Goal: Task Accomplishment & Management: Use online tool/utility

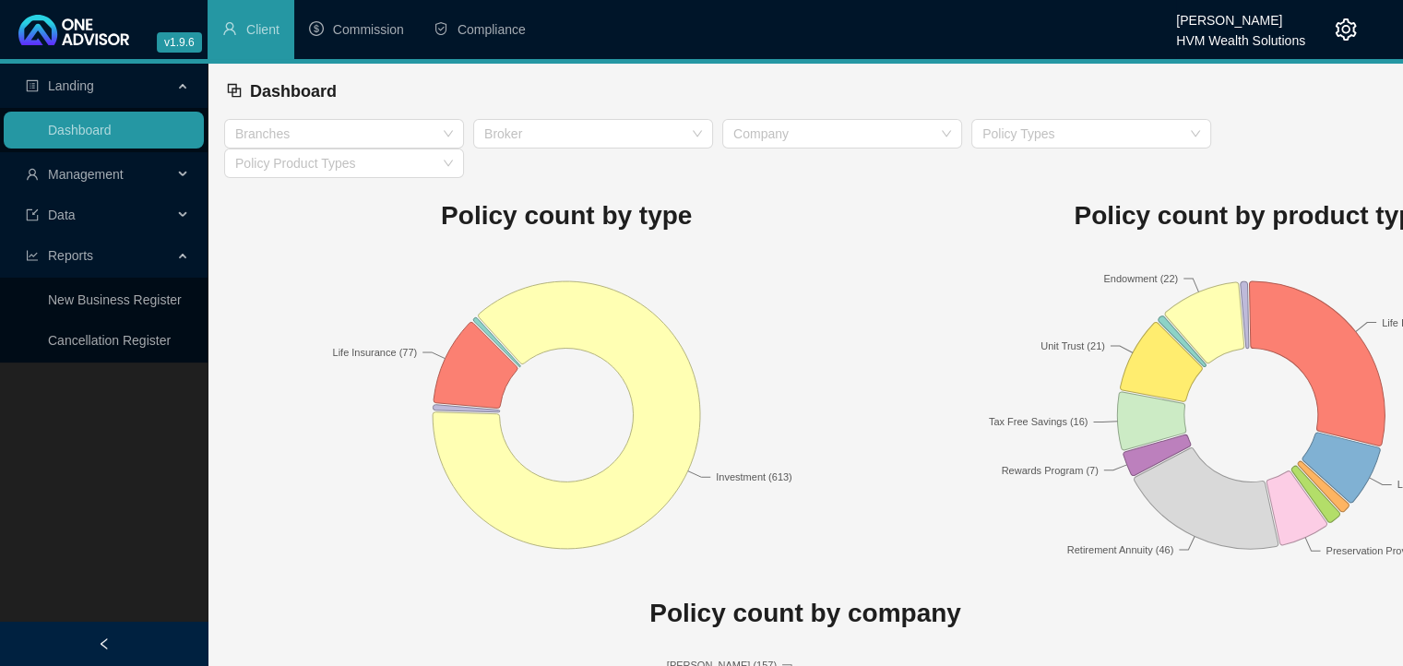
click at [181, 174] on icon at bounding box center [184, 174] width 9 height 0
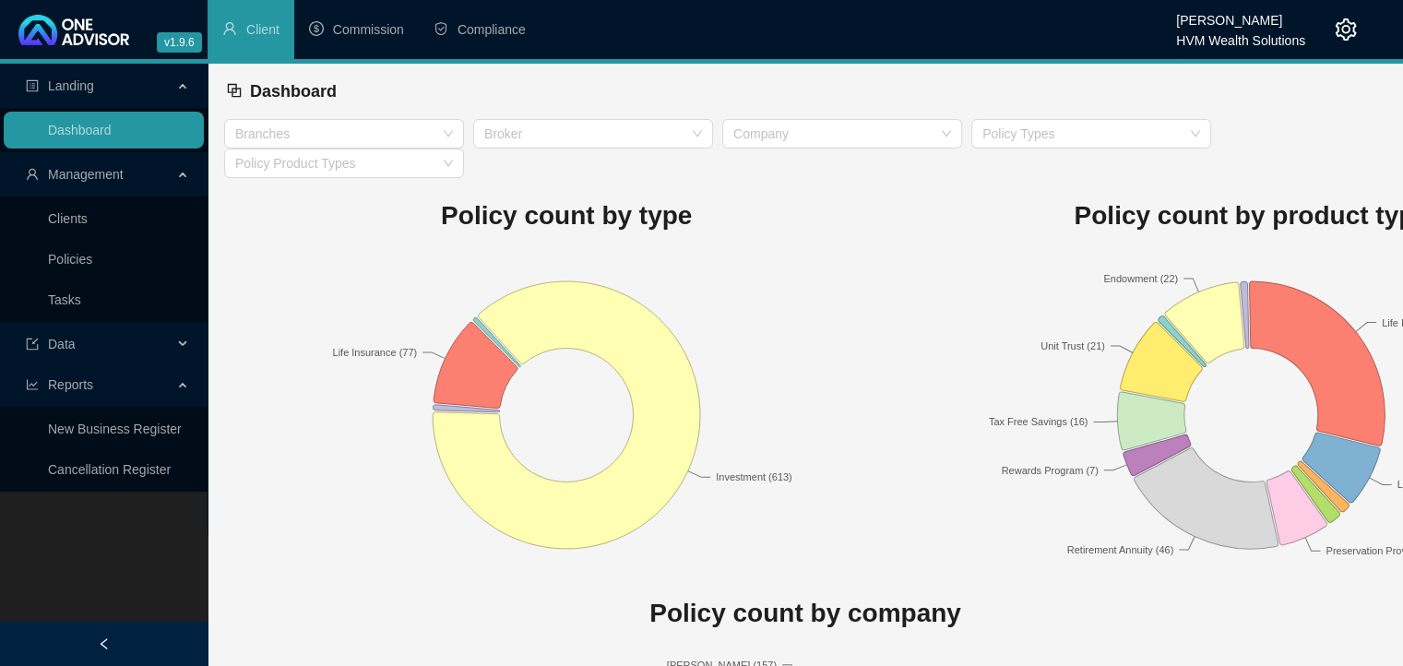
click at [179, 172] on div "Management" at bounding box center [104, 174] width 200 height 37
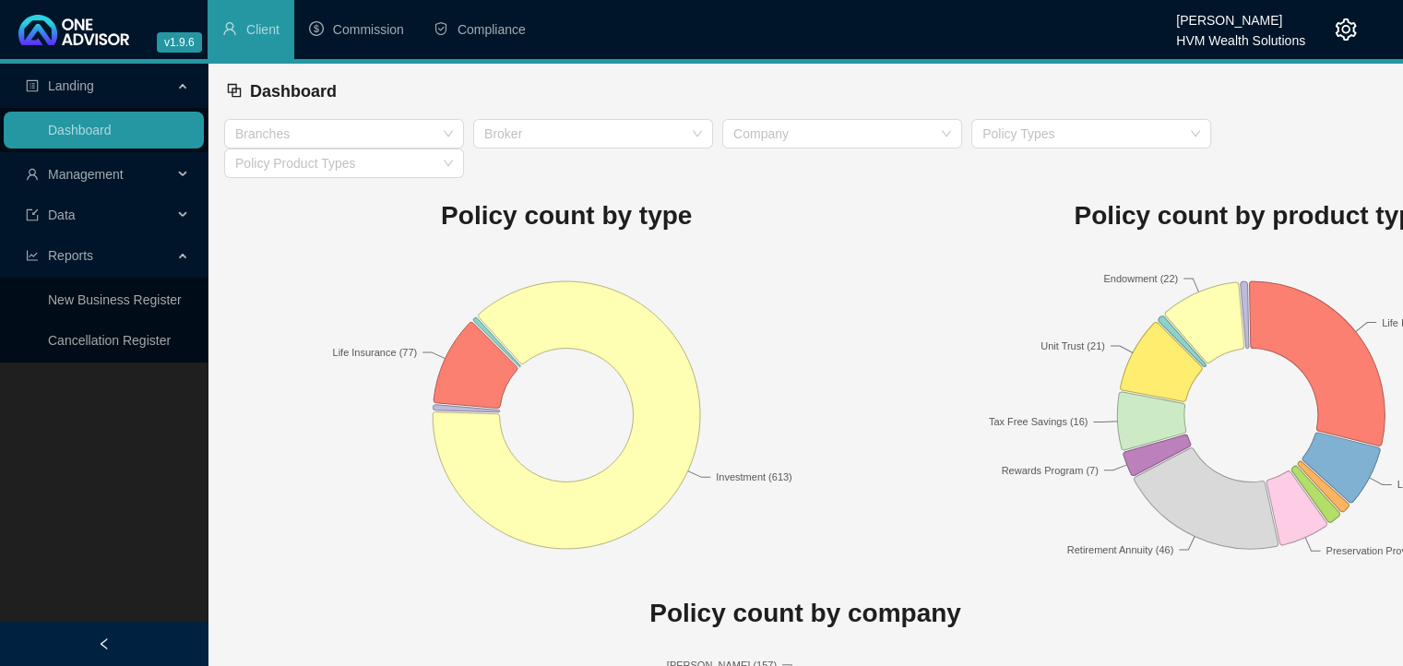
click at [184, 174] on div "Management" at bounding box center [104, 174] width 200 height 37
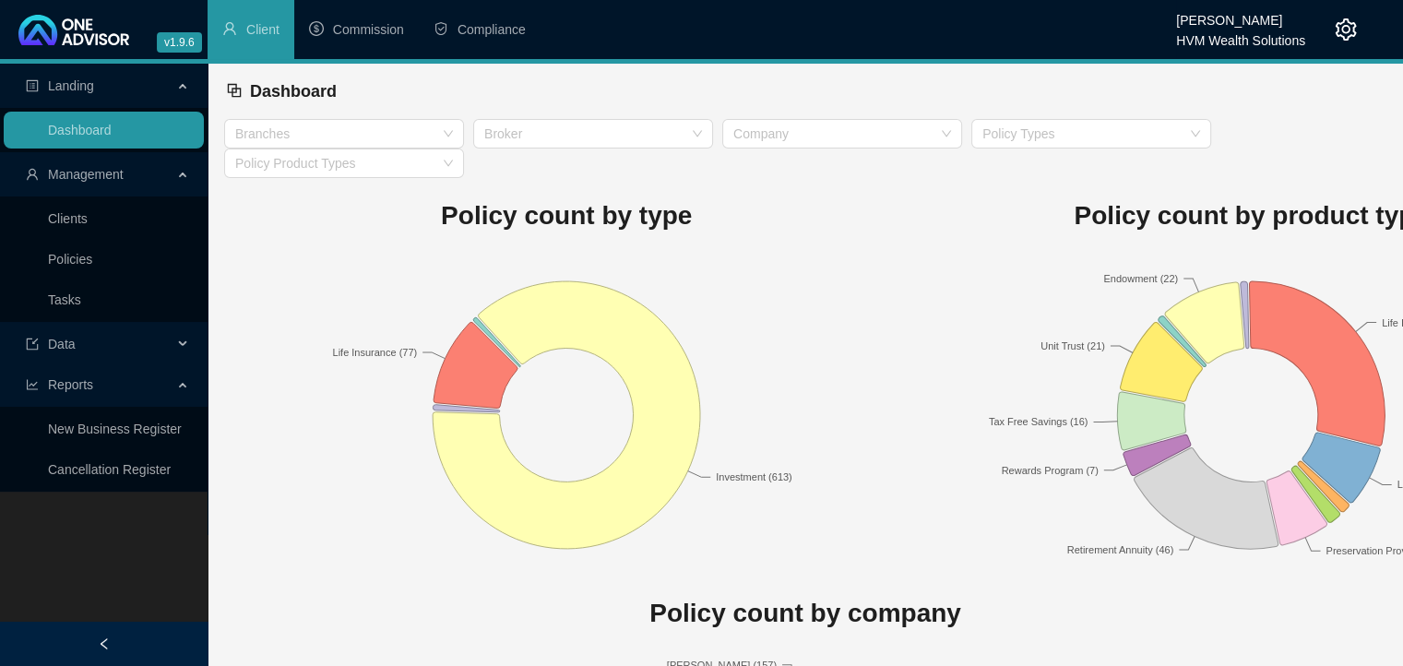
drag, startPoint x: 501, startPoint y: 16, endPoint x: 500, endPoint y: 28, distance: 12.0
click at [501, 16] on li "Compliance" at bounding box center [480, 29] width 122 height 59
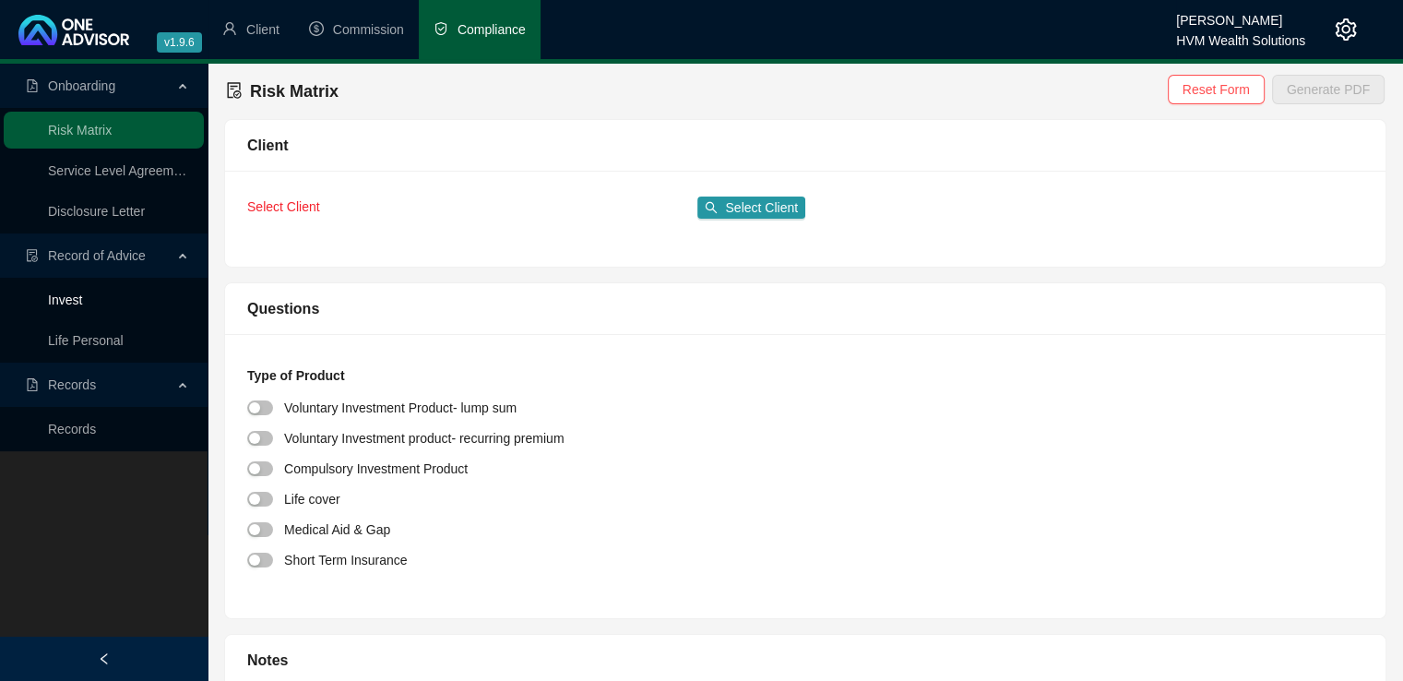
click at [74, 303] on link "Invest" at bounding box center [65, 299] width 34 height 15
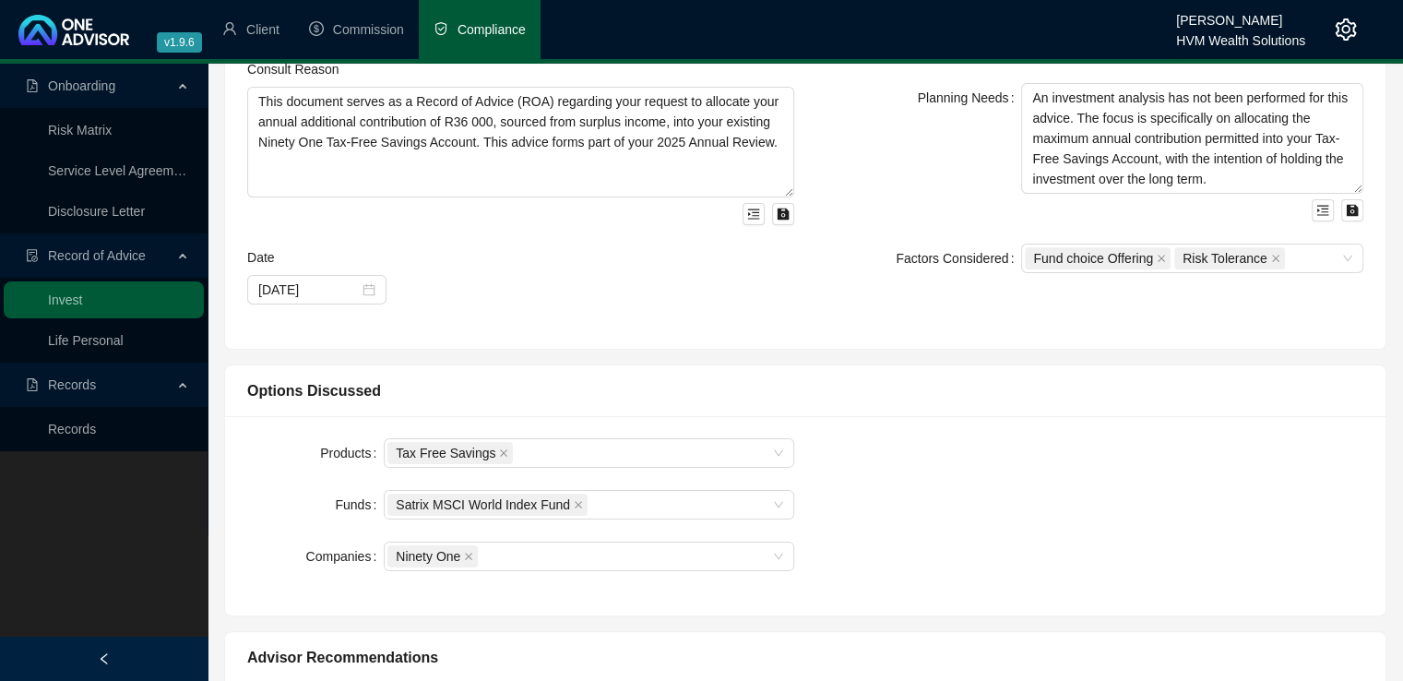
scroll to position [681, 0]
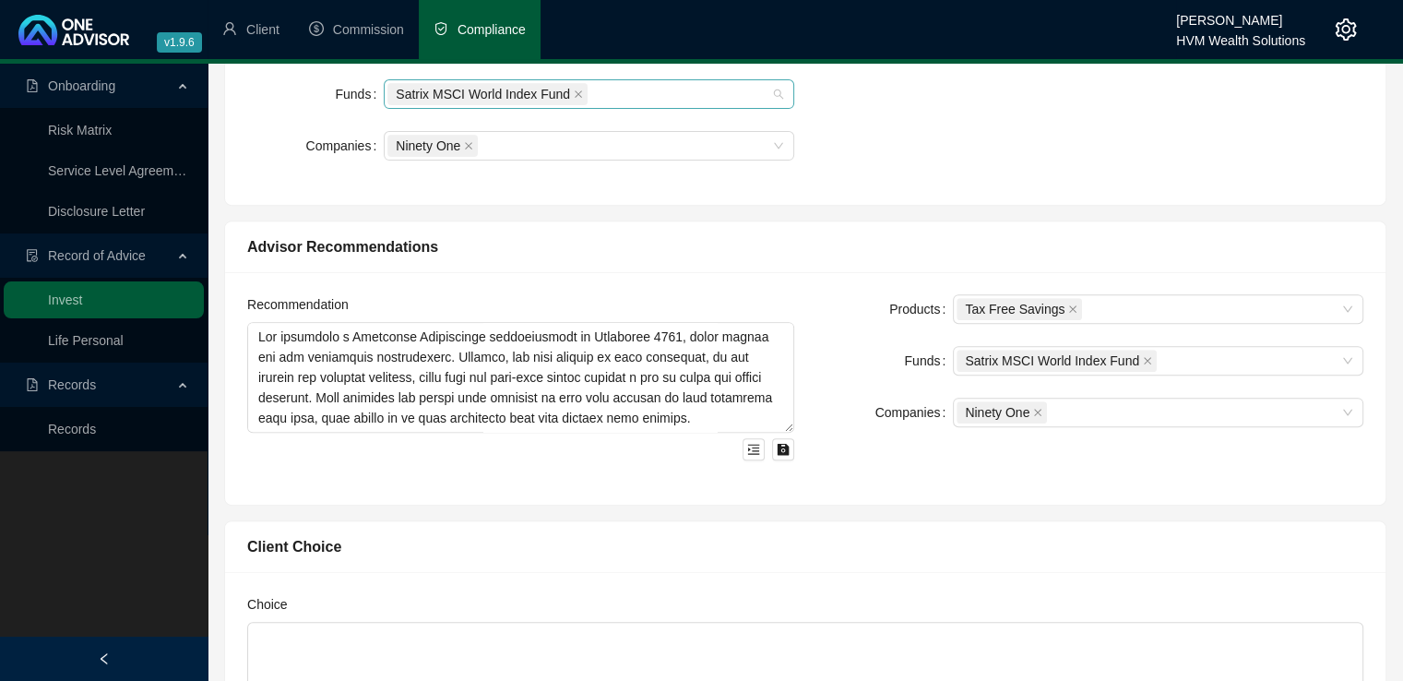
click at [781, 101] on div "Satrix MSCI World Index Fund" at bounding box center [589, 94] width 410 height 30
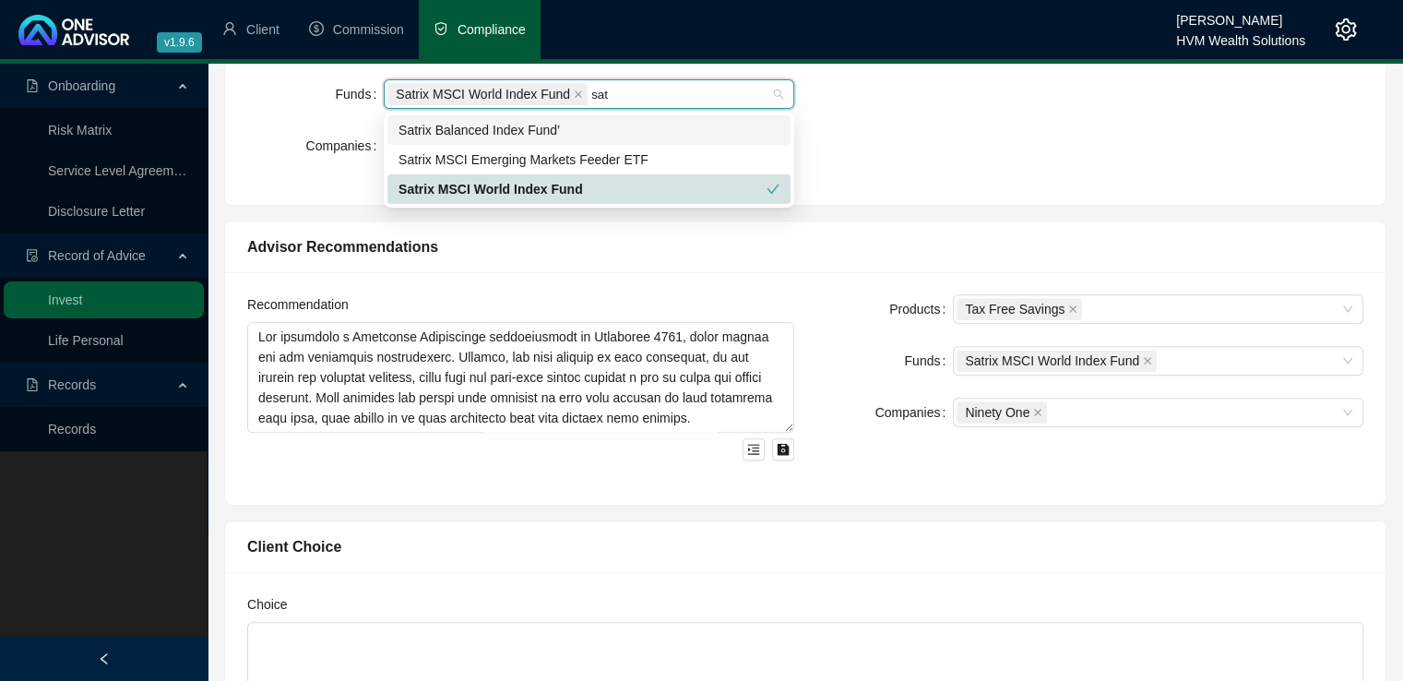
type input "satr"
click at [900, 126] on div "Products Tax Free Savings Funds Satrix MSCI World Index Fund satr Companies Nin…" at bounding box center [805, 105] width 1138 height 155
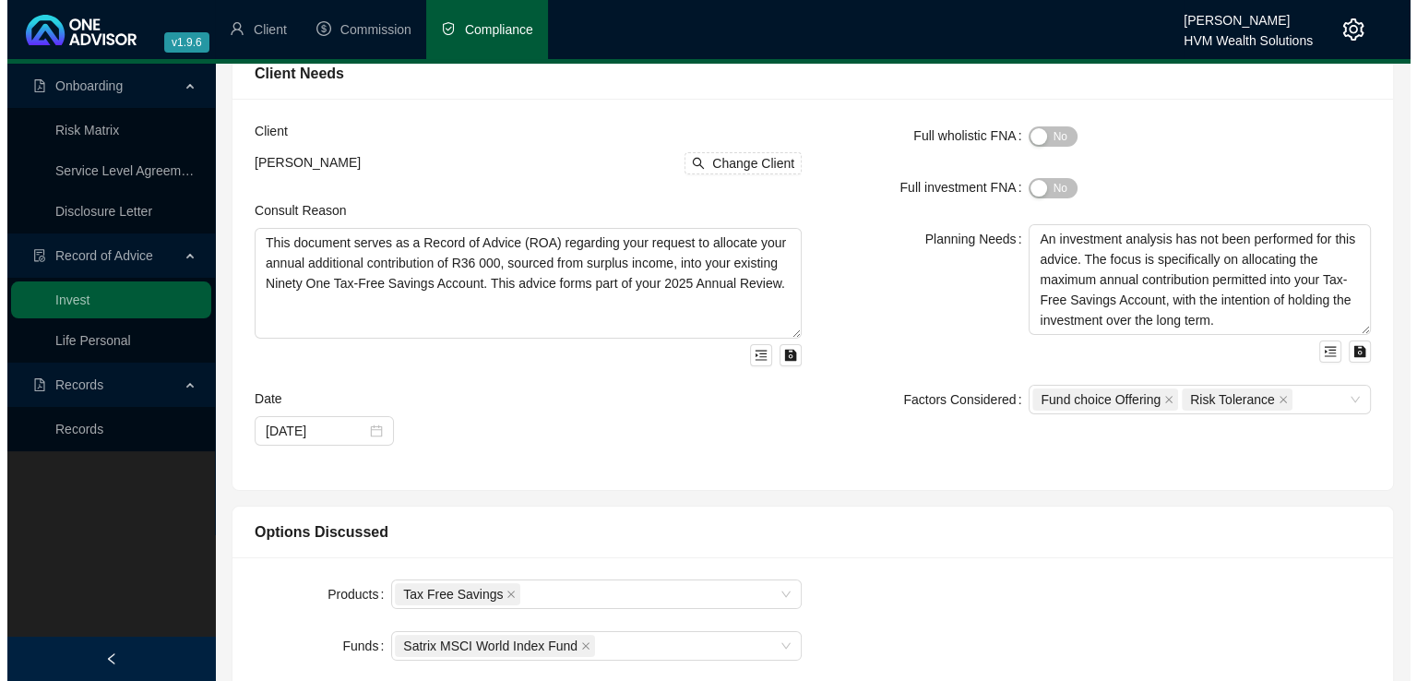
scroll to position [0, 0]
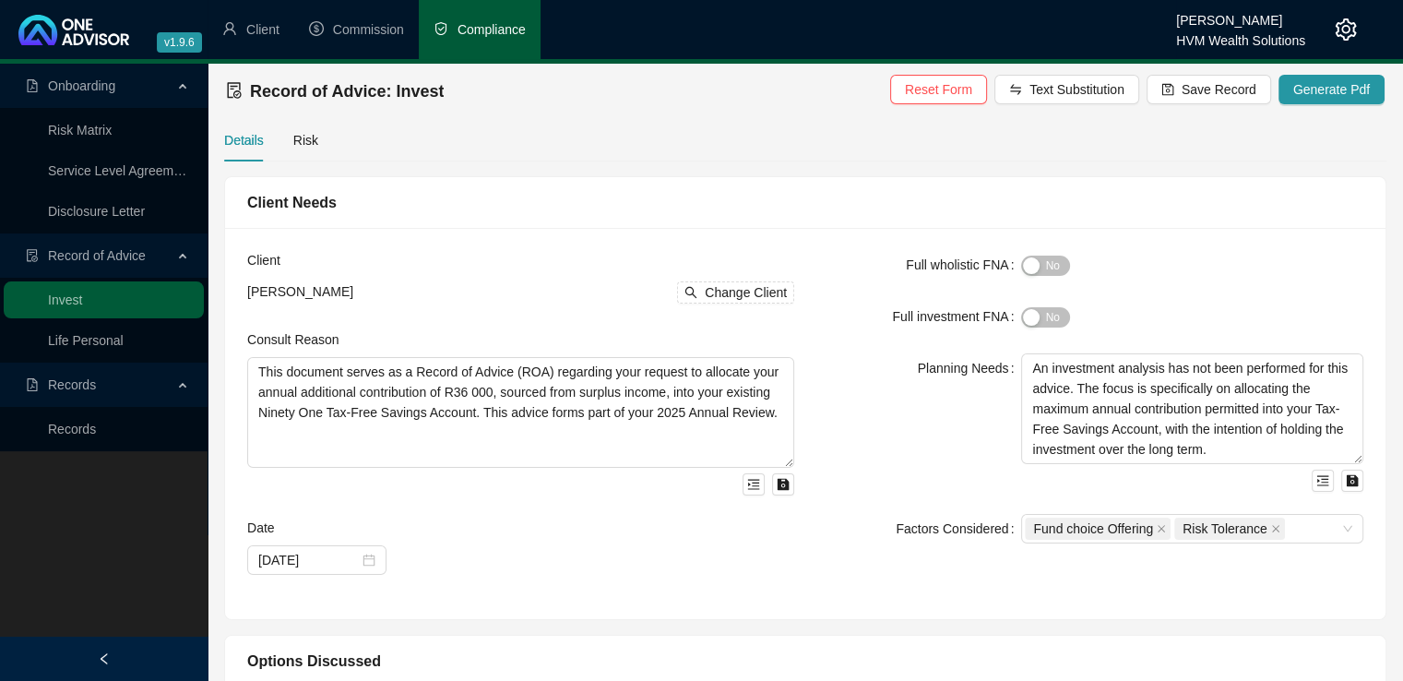
click at [1343, 23] on icon "setting" at bounding box center [1346, 29] width 22 height 22
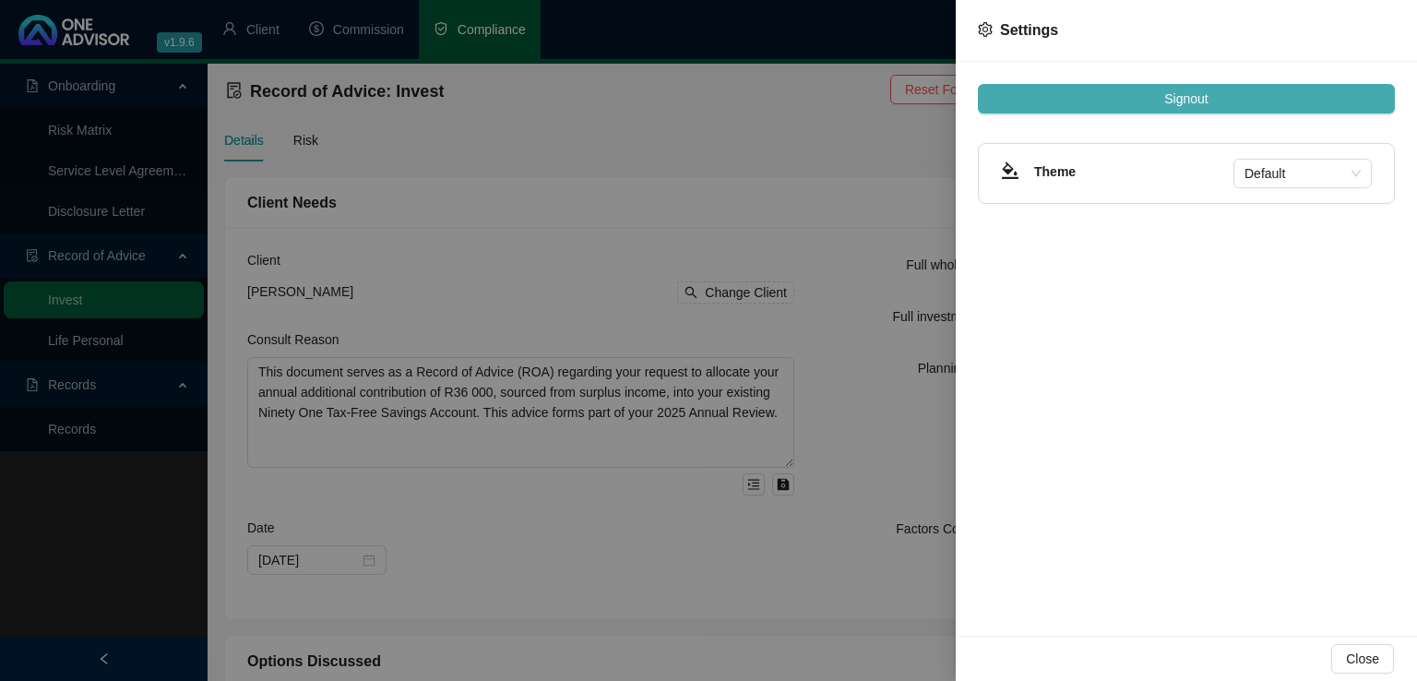
click at [1188, 100] on span "Signout" at bounding box center [1185, 99] width 43 height 20
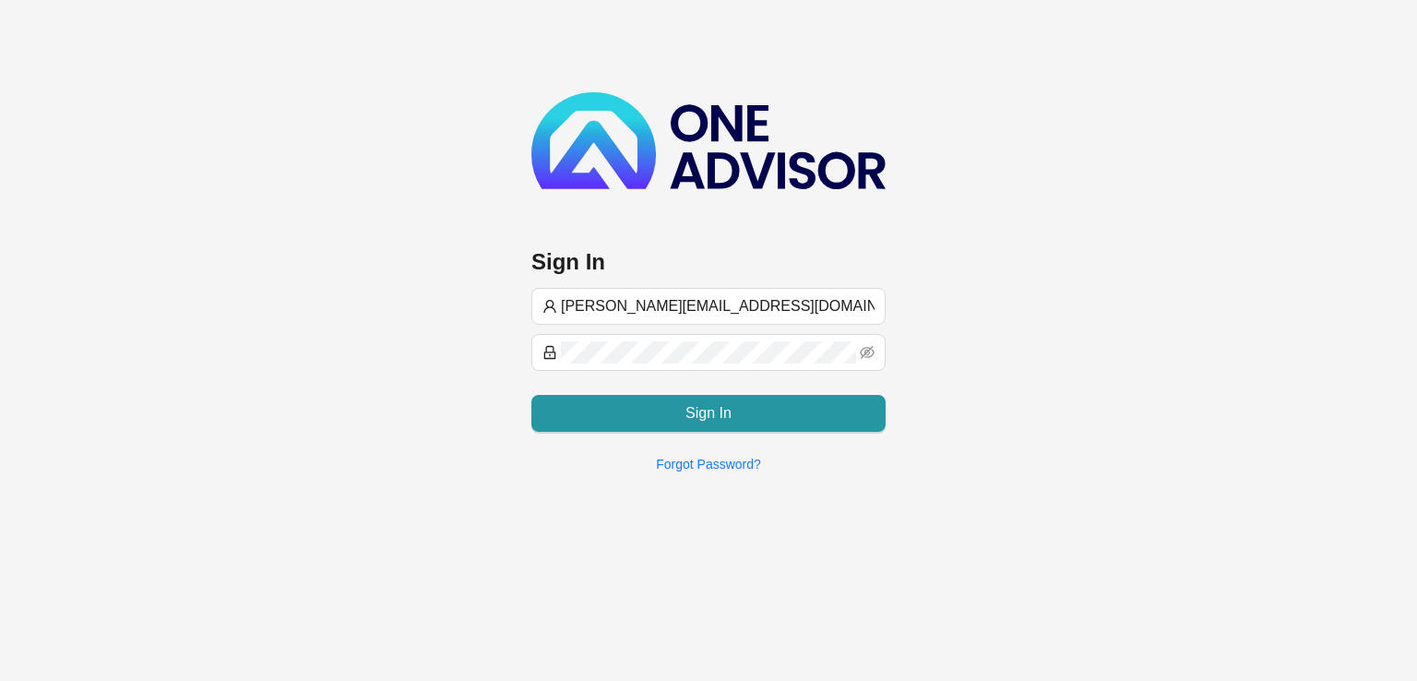
drag, startPoint x: 741, startPoint y: 308, endPoint x: 504, endPoint y: 303, distance: 236.2
click at [504, 303] on div "Sign In [PERSON_NAME][EMAIL_ADDRESS][DOMAIN_NAME] Sign In Forgot Password?" at bounding box center [708, 243] width 1417 height 487
type input "[PERSON_NAME][EMAIL_ADDRESS][DOMAIN_NAME]"
click at [873, 345] on icon "eye-invisible" at bounding box center [867, 352] width 15 height 15
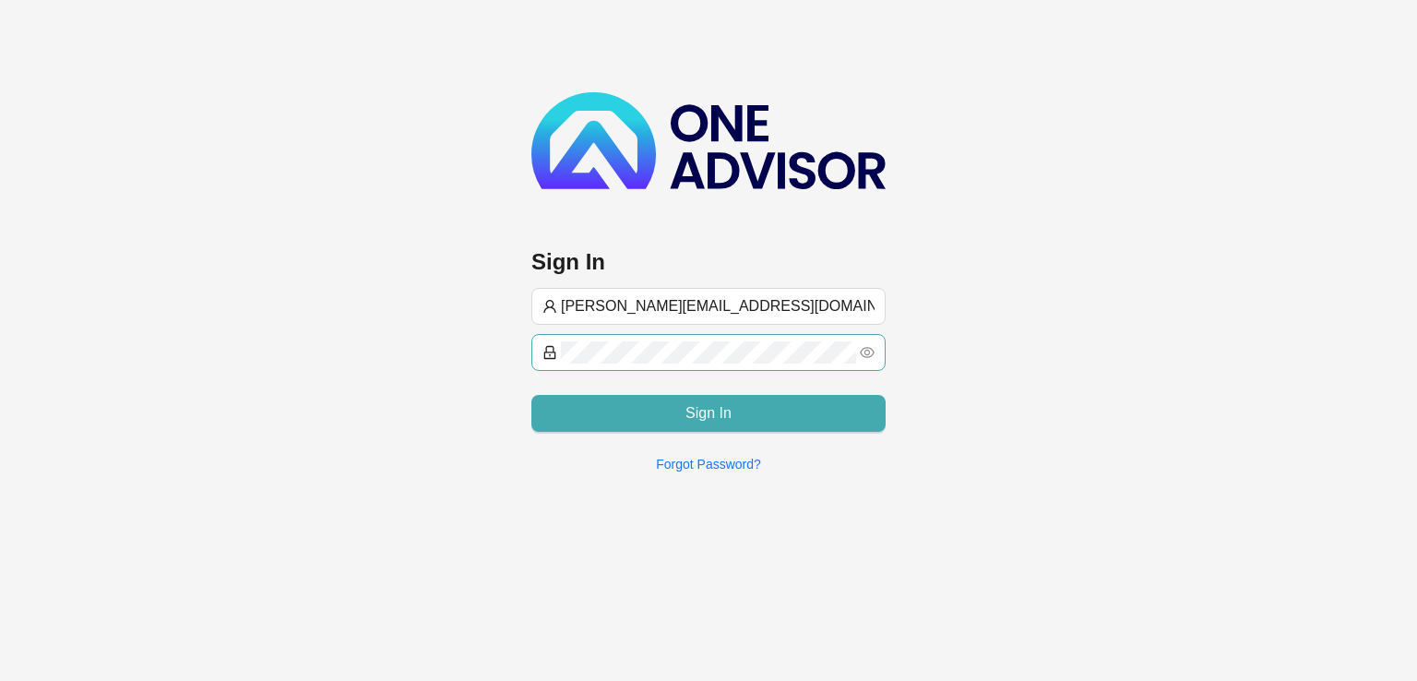
click at [765, 403] on button "Sign In" at bounding box center [708, 413] width 354 height 37
